Goal: Transaction & Acquisition: Book appointment/travel/reservation

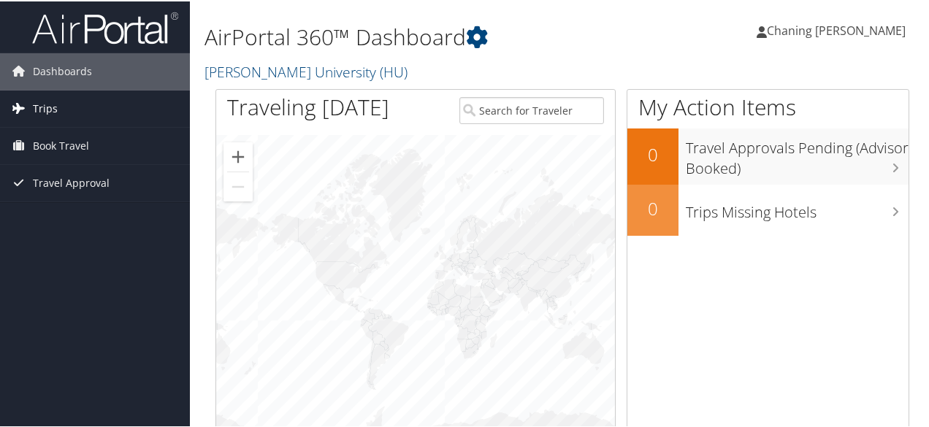
click at [83, 109] on link "Trips" at bounding box center [95, 107] width 190 height 37
click at [73, 208] on span "Book Travel" at bounding box center [61, 210] width 56 height 37
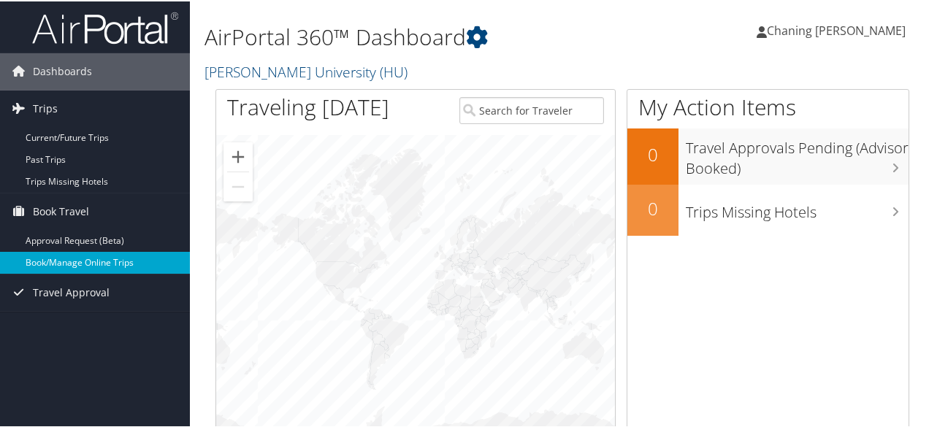
click at [111, 264] on link "Book/Manage Online Trips" at bounding box center [95, 262] width 190 height 22
